Goal: Task Accomplishment & Management: Manage account settings

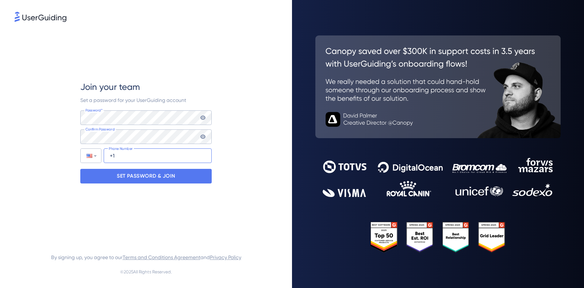
click at [149, 155] on input "+1" at bounding box center [158, 155] width 108 height 15
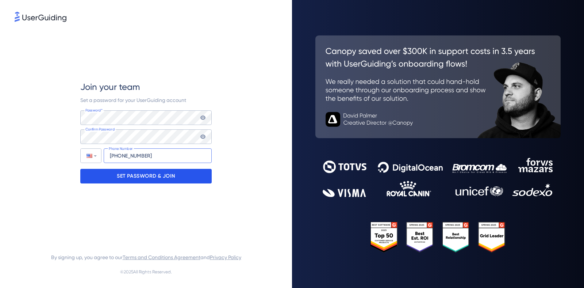
type input "[PHONE_NUMBER]"
click at [161, 177] on p "SET PASSWORD & JOIN" at bounding box center [146, 176] width 58 height 12
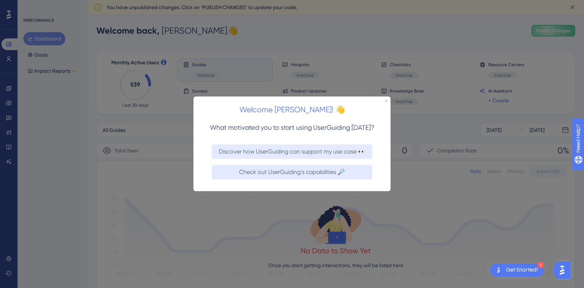
click at [385, 101] on icon "Close Preview" at bounding box center [386, 100] width 3 height 3
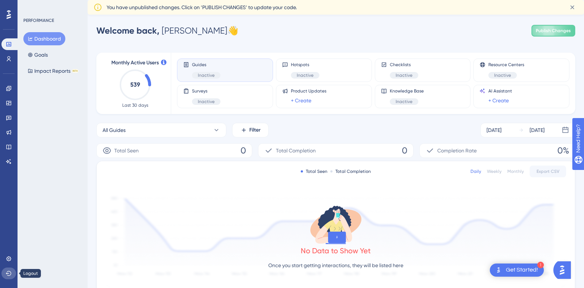
click at [8, 273] on icon at bounding box center [8, 272] width 5 height 5
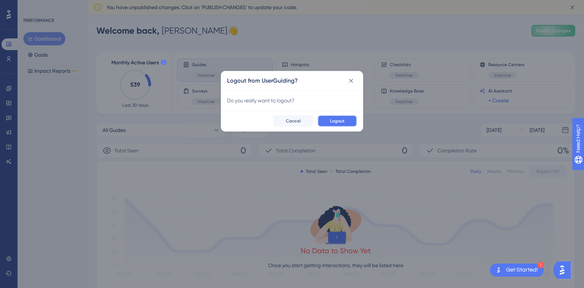
click at [338, 122] on span "Logout" at bounding box center [337, 121] width 15 height 6
